Goal: Information Seeking & Learning: Learn about a topic

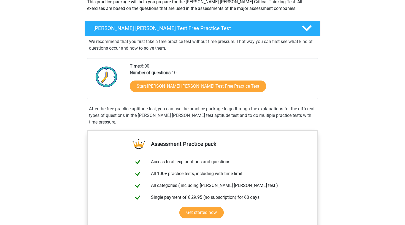
scroll to position [73, 0]
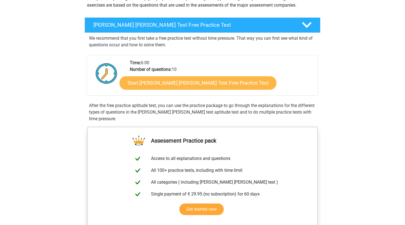
click at [188, 85] on link "Start [PERSON_NAME] [PERSON_NAME] Test Free Practice Test" at bounding box center [198, 82] width 157 height 13
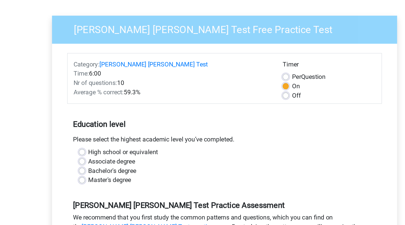
click at [250, 105] on label "Off" at bounding box center [253, 108] width 6 height 7
click at [244, 105] on input "Off" at bounding box center [246, 108] width 4 height 6
radio input "true"
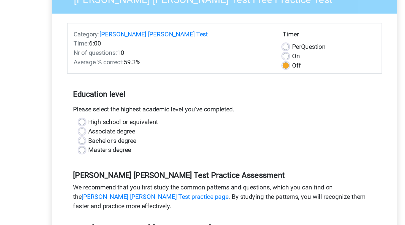
scroll to position [8, 0]
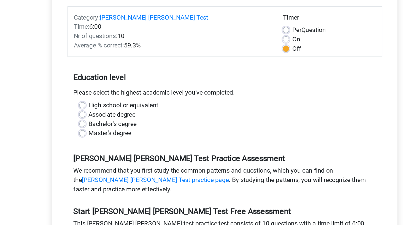
click at [106, 137] on label "High school or equivalent" at bounding box center [130, 140] width 49 height 7
click at [99, 137] on input "High school or equivalent" at bounding box center [101, 140] width 4 height 6
radio input "true"
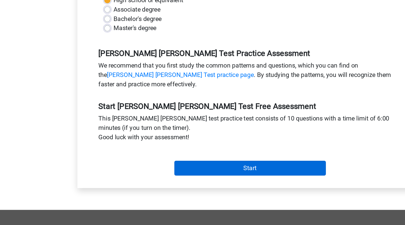
scroll to position [83, 0]
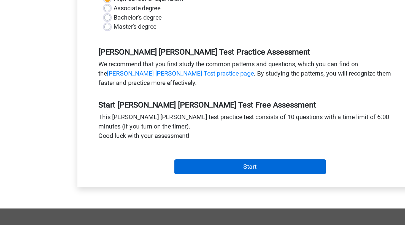
click at [160, 179] on input "Start" at bounding box center [202, 184] width 107 height 10
